Goal: Task Accomplishment & Management: Use online tool/utility

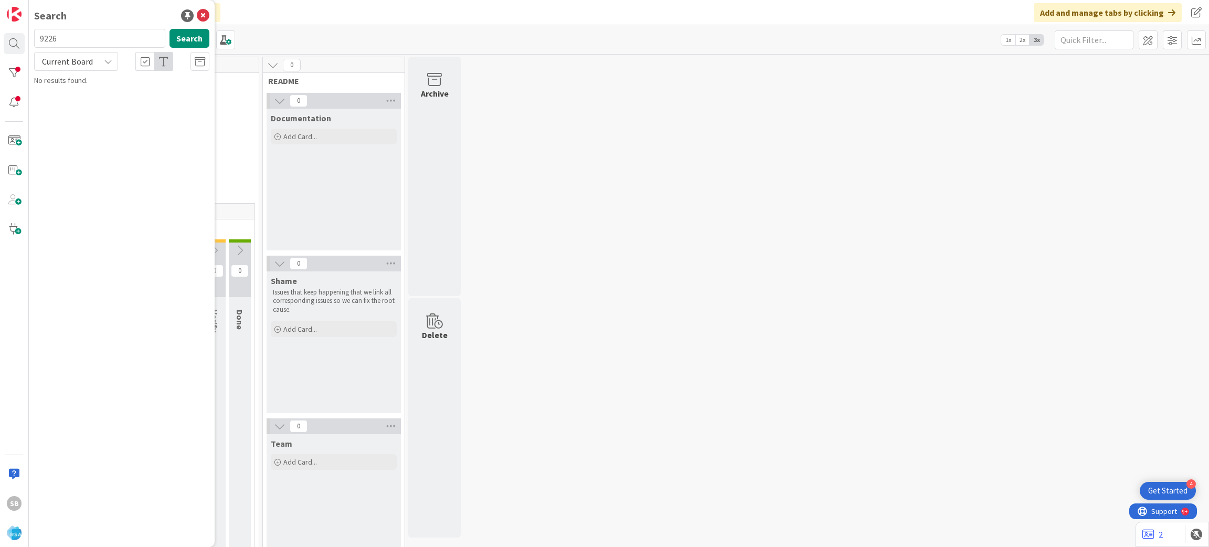
type input "9226"
click at [146, 86] on div "Account Management › Open" at bounding box center [129, 82] width 161 height 9
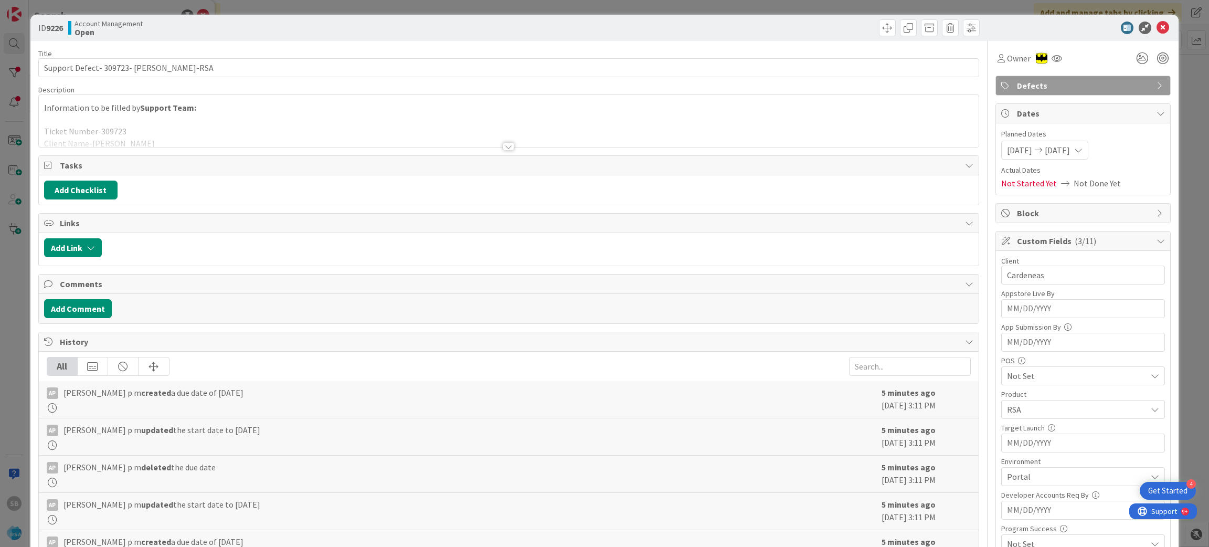
scroll to position [292, 0]
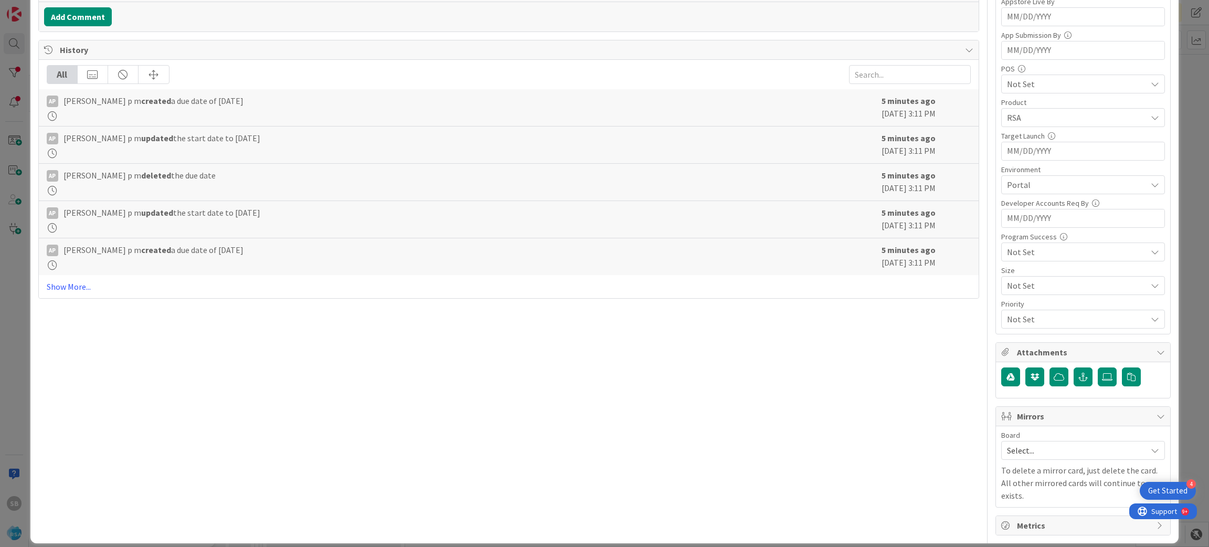
click at [1027, 452] on span "Select..." at bounding box center [1074, 450] width 134 height 15
click at [1024, 517] on span "Software Development" at bounding box center [1089, 518] width 138 height 16
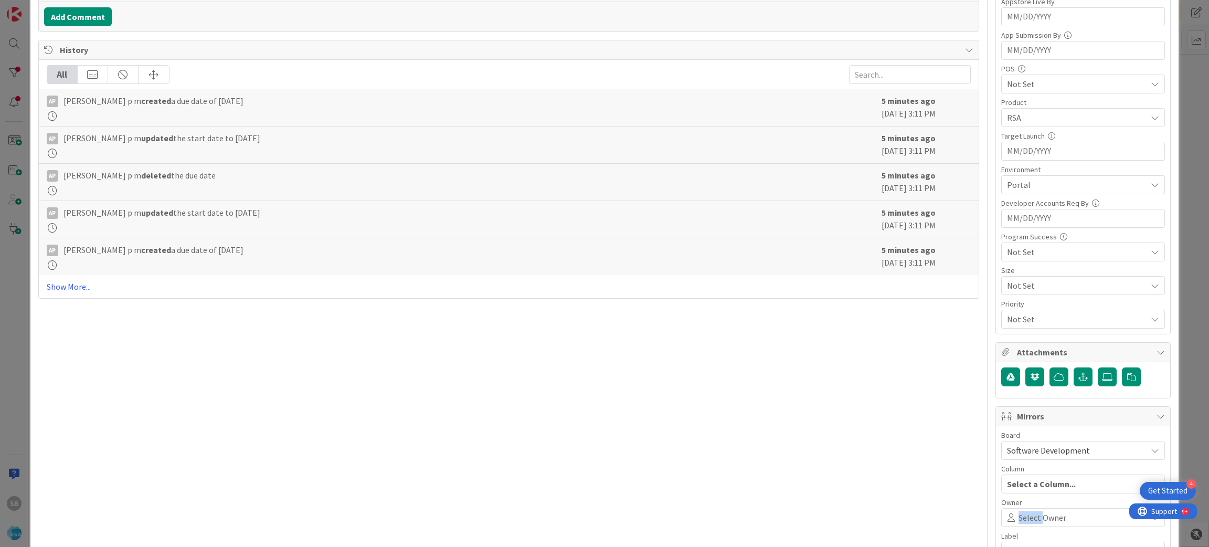
click at [1024, 517] on span "Select Owner" at bounding box center [1042, 517] width 48 height 13
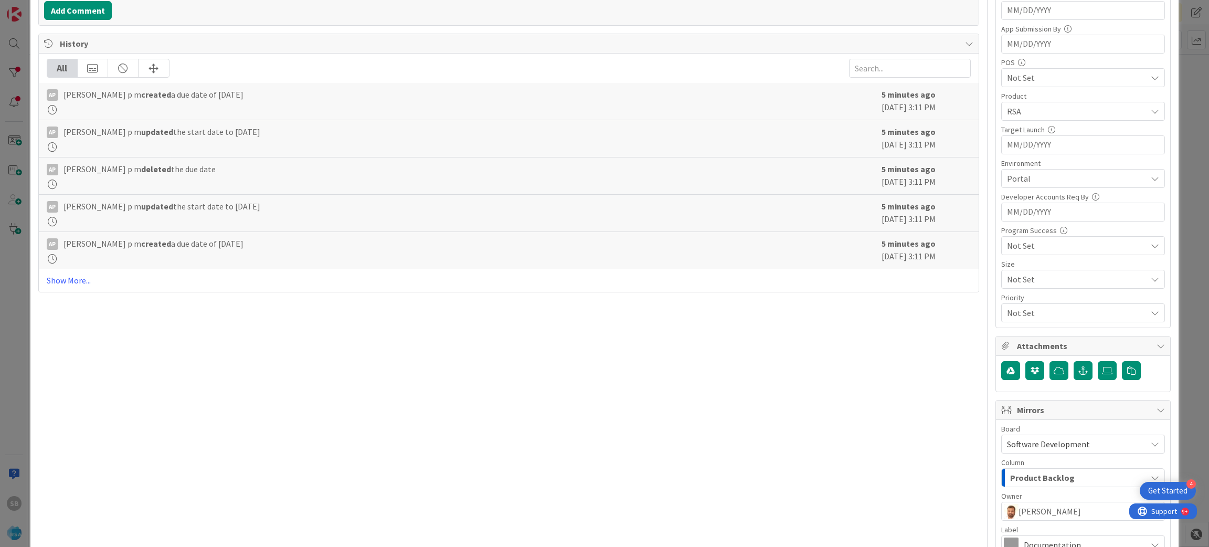
scroll to position [417, 0]
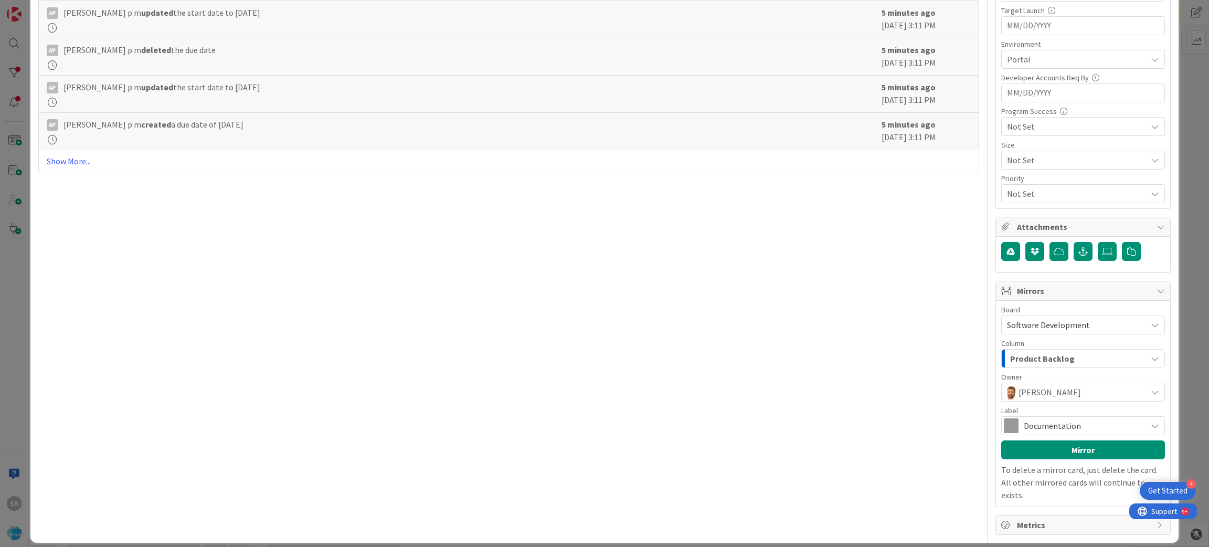
click at [1118, 433] on span "Documentation" at bounding box center [1082, 425] width 118 height 15
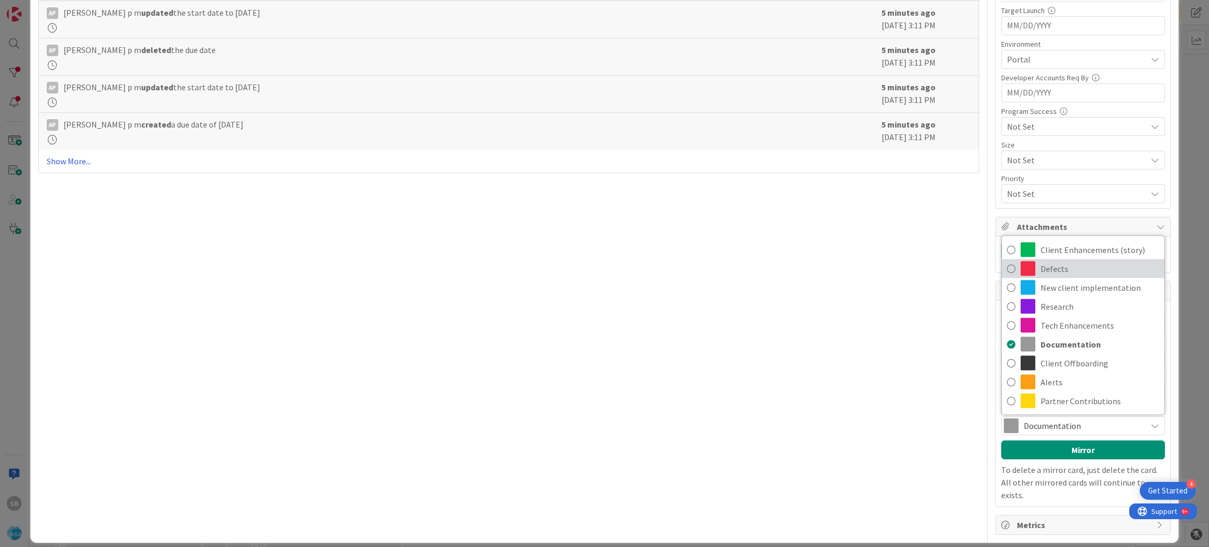
click at [1050, 264] on span "Defects" at bounding box center [1099, 269] width 119 height 16
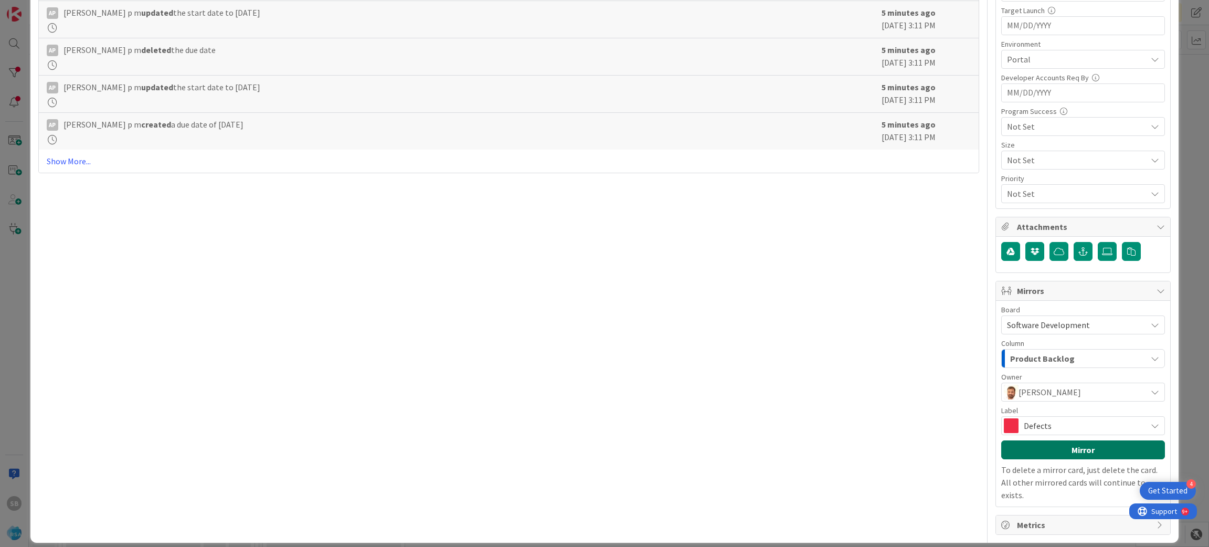
click at [1062, 446] on button "Mirror" at bounding box center [1083, 449] width 164 height 19
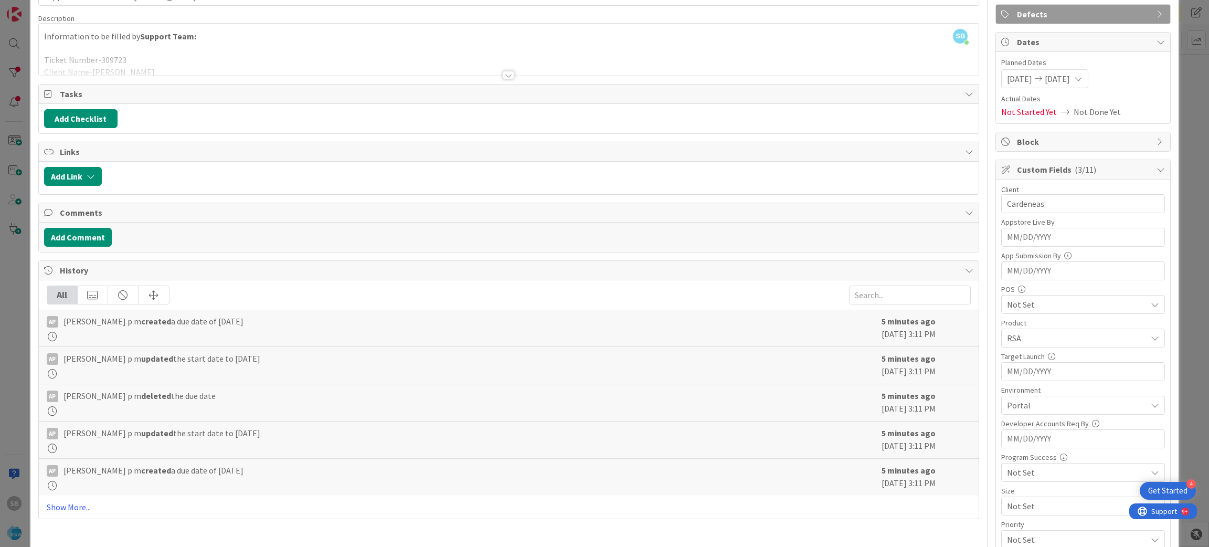
scroll to position [0, 0]
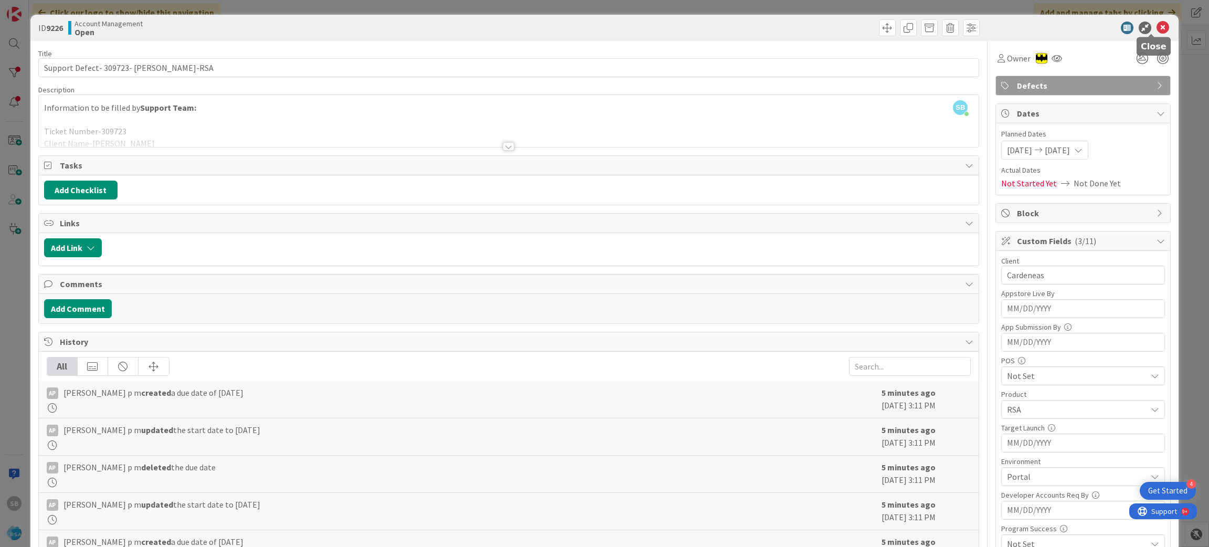
click at [1156, 28] on icon at bounding box center [1162, 28] width 13 height 13
